Goal: Navigation & Orientation: Go to known website

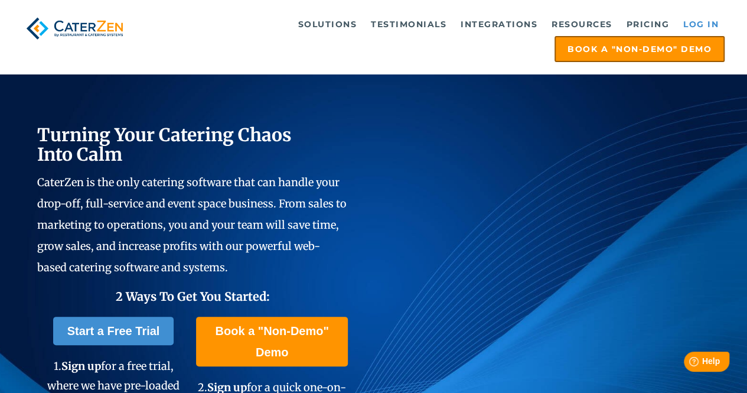
click at [702, 27] on link "Log in" at bounding box center [701, 24] width 47 height 24
